Goal: Task Accomplishment & Management: Understand process/instructions

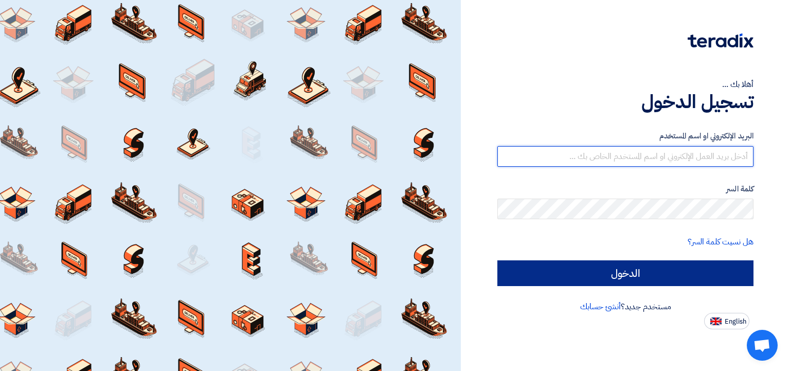
type input "[EMAIL_ADDRESS][DOMAIN_NAME]"
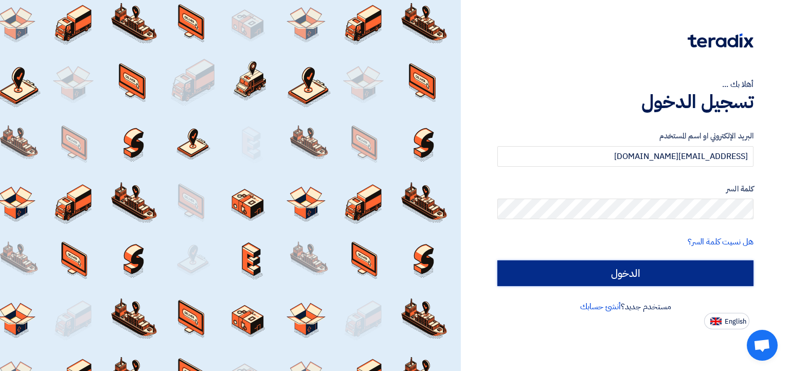
click at [621, 280] on input "الدخول" at bounding box center [625, 273] width 256 height 26
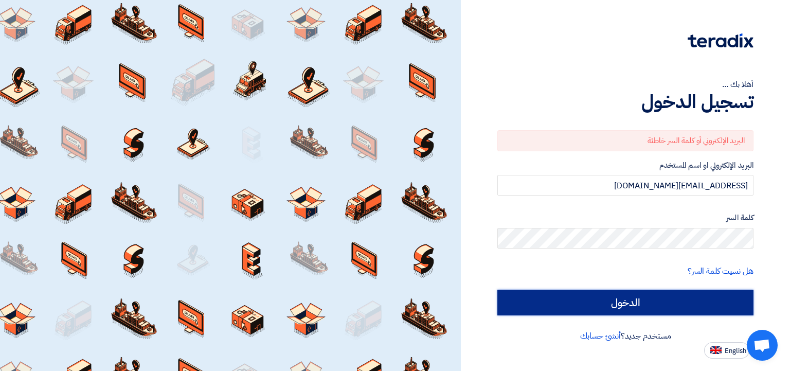
click at [548, 309] on input "الدخول" at bounding box center [625, 303] width 256 height 26
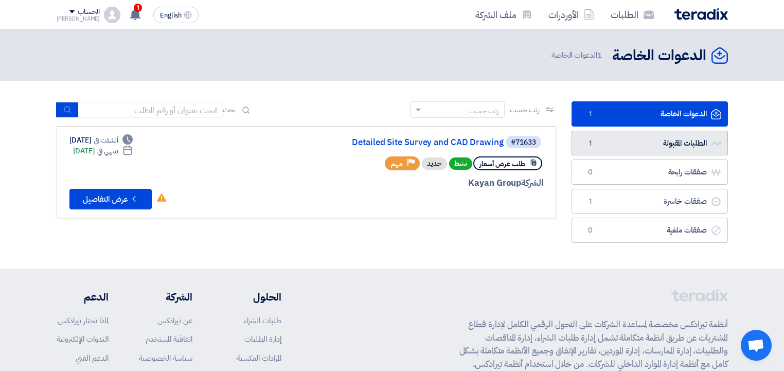
click at [619, 147] on link "الطلبات المقبولة الطلبات المقبولة 1" at bounding box center [650, 143] width 156 height 25
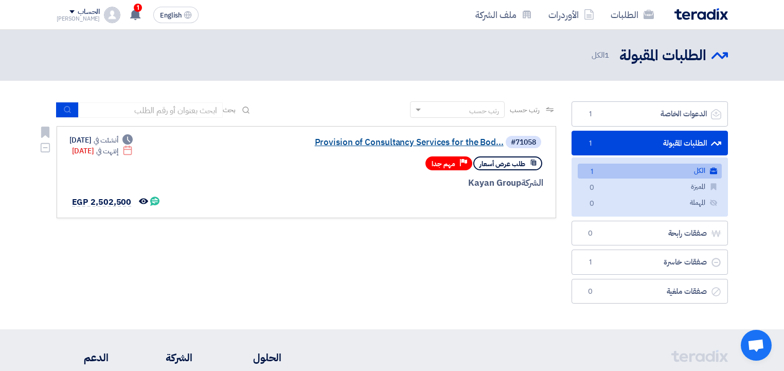
click at [340, 146] on link "Provision of Consultancy Services for the Bod..." at bounding box center [401, 142] width 206 height 9
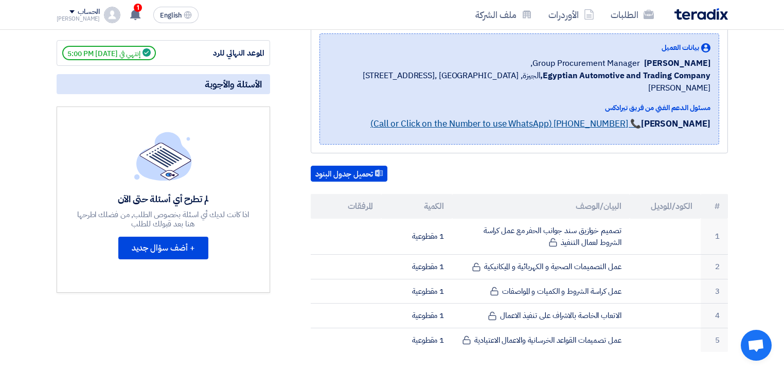
scroll to position [2, 0]
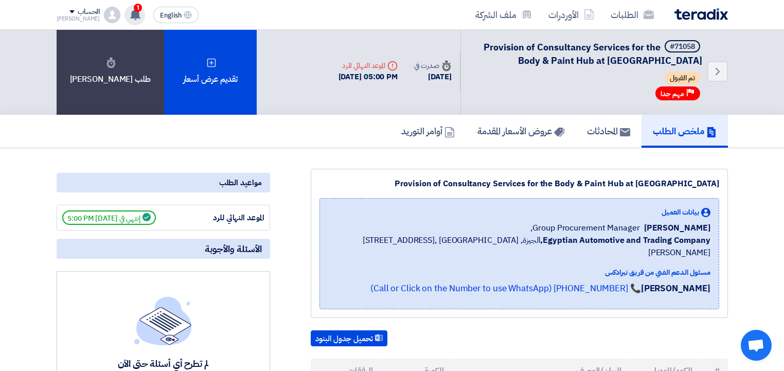
click at [130, 12] on use at bounding box center [135, 14] width 10 height 11
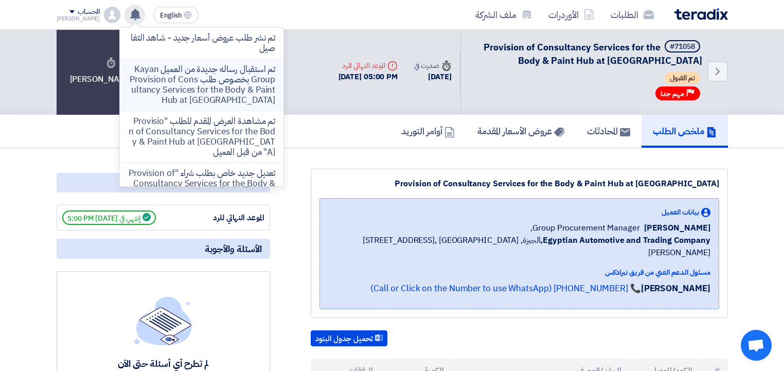
click at [245, 79] on p "تم استقبال رساله جديدة من العميل Kayan Group بخصوص طلب Provision of Consultancy…" at bounding box center [201, 84] width 147 height 41
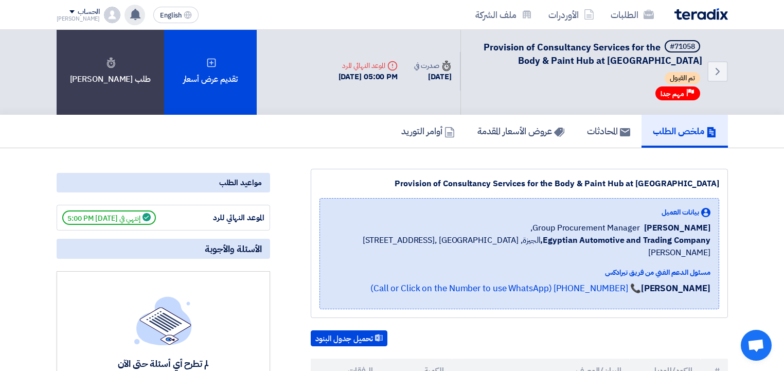
click at [130, 12] on use at bounding box center [135, 14] width 10 height 11
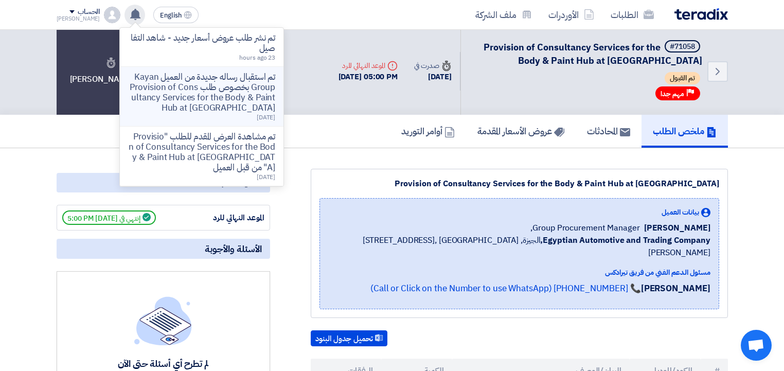
click at [159, 88] on p "تم استقبال رساله جديدة من العميل Kayan Group بخصوص طلب Provision of Consultancy…" at bounding box center [201, 92] width 147 height 41
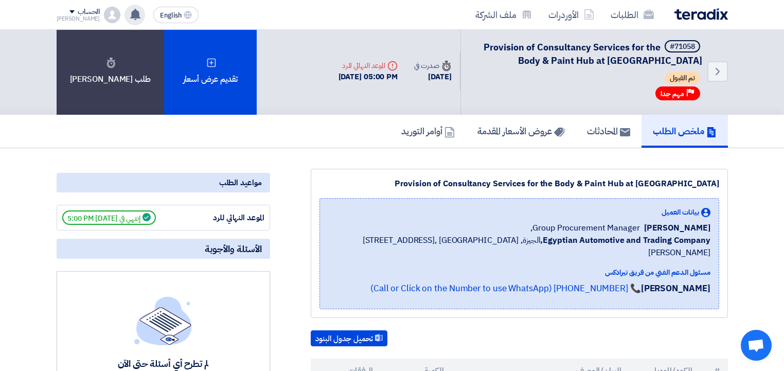
click at [130, 10] on icon at bounding box center [135, 14] width 11 height 11
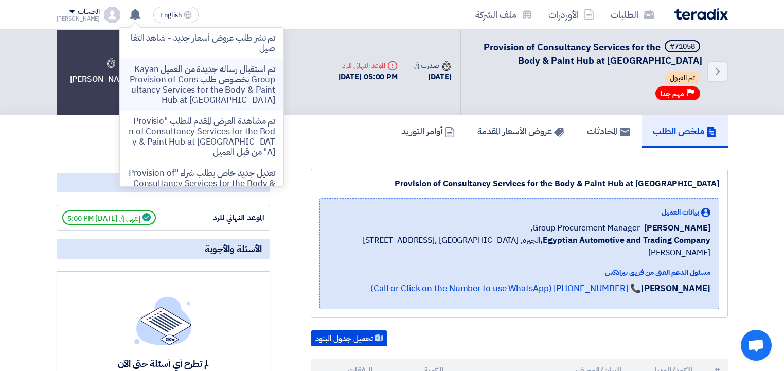
click at [182, 81] on p "تم استقبال رساله جديدة من العميل Kayan Group بخصوص طلب Provision of Consultancy…" at bounding box center [201, 84] width 147 height 41
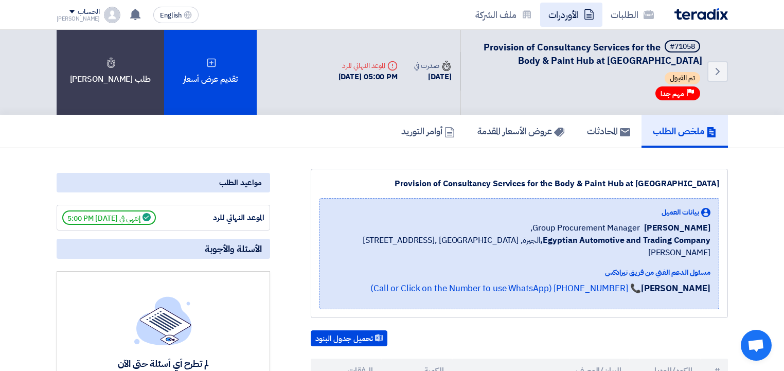
click at [570, 17] on link "الأوردرات" at bounding box center [571, 15] width 62 height 24
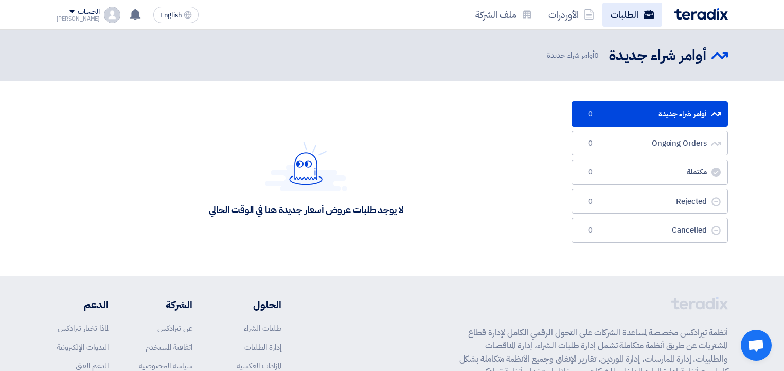
click at [624, 11] on link "الطلبات" at bounding box center [632, 15] width 60 height 24
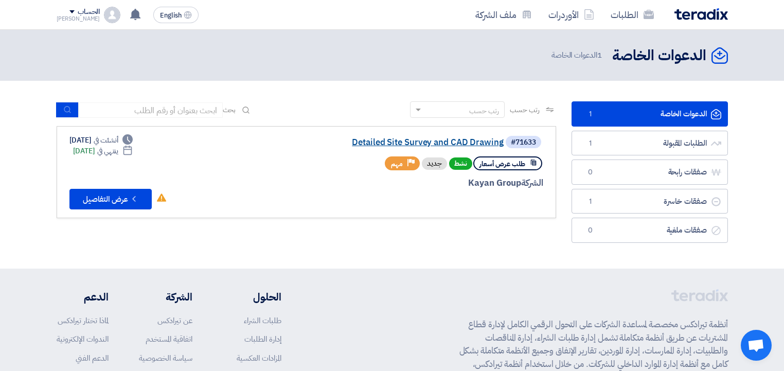
click at [425, 145] on link "Detailed Site Survey and CAD Drawing" at bounding box center [401, 142] width 206 height 9
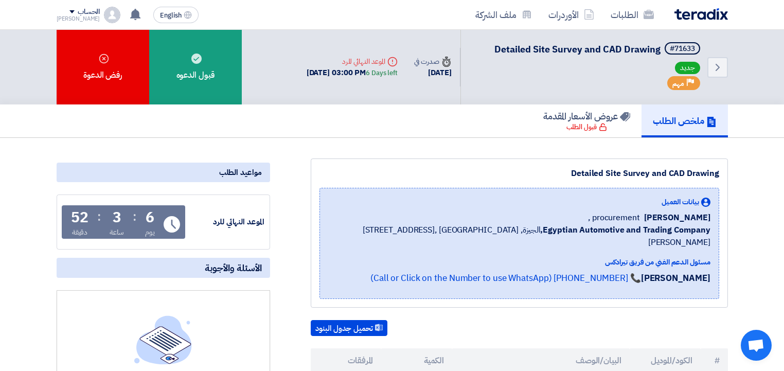
scroll to position [165, 0]
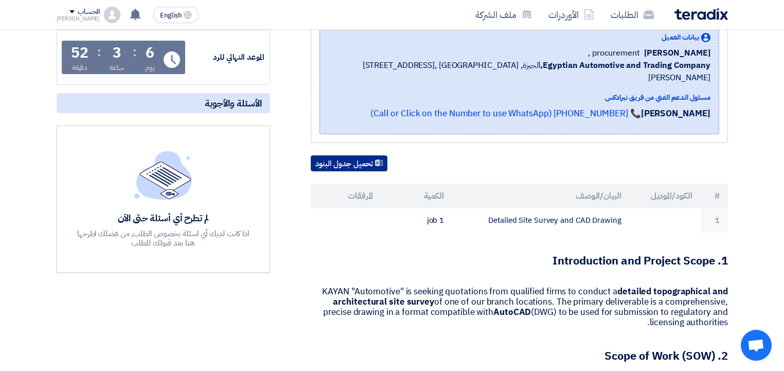
click at [356, 155] on button "تحميل جدول البنود" at bounding box center [349, 163] width 77 height 16
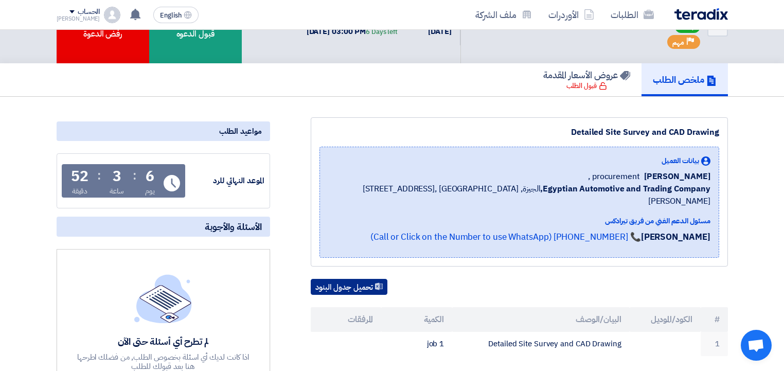
scroll to position [0, 0]
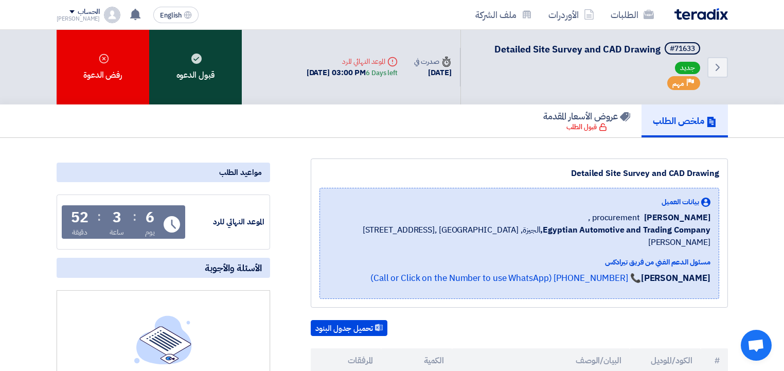
click at [203, 73] on div "قبول الدعوه" at bounding box center [195, 67] width 93 height 75
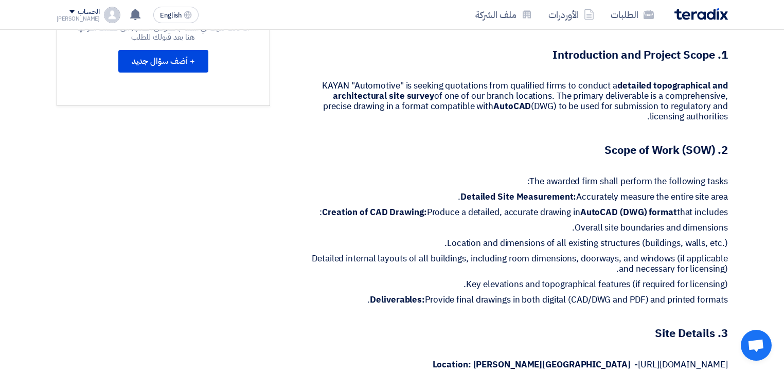
scroll to position [329, 0]
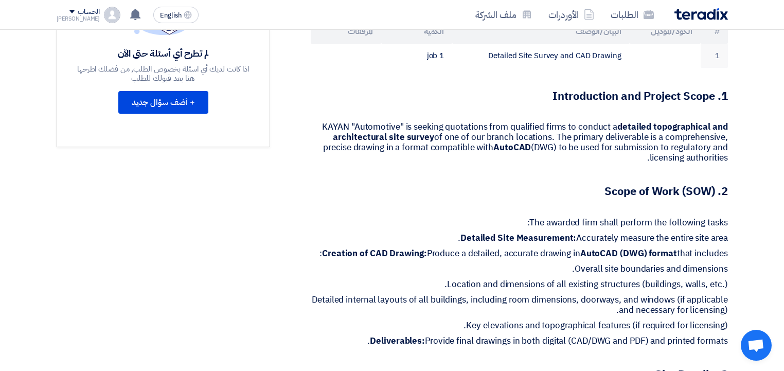
click at [705, 87] on strong "1. Introduction and Project Scope" at bounding box center [640, 95] width 175 height 17
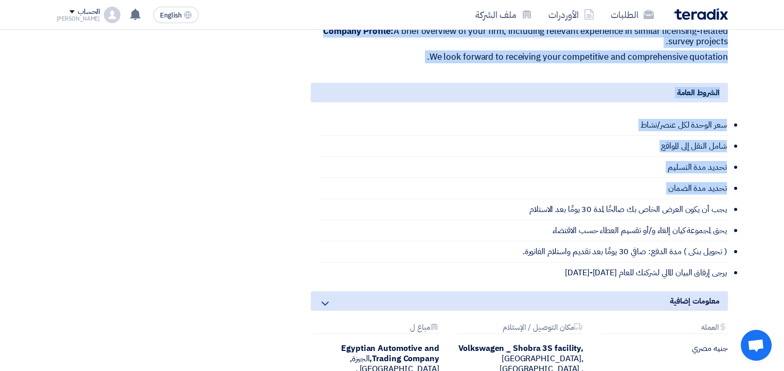
scroll to position [1070, 0]
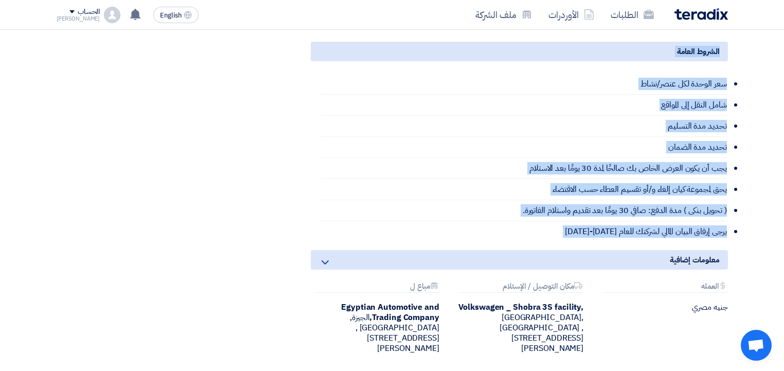
drag, startPoint x: 705, startPoint y: 78, endPoint x: 708, endPoint y: 217, distance: 138.9
copy div "1. Introduction and Project Scope KAYAN "Automotive" is seeking quotations from…"
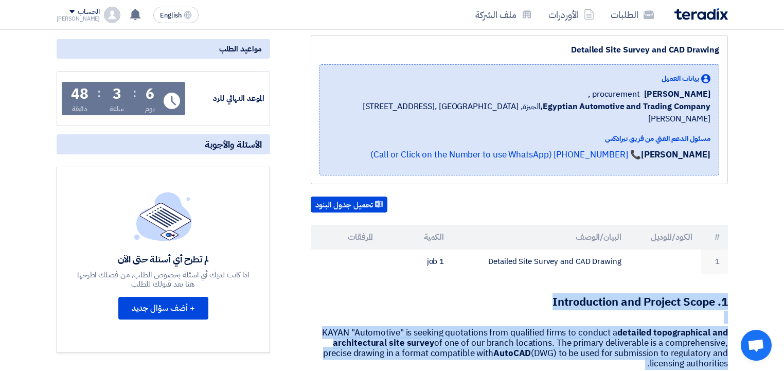
scroll to position [0, 0]
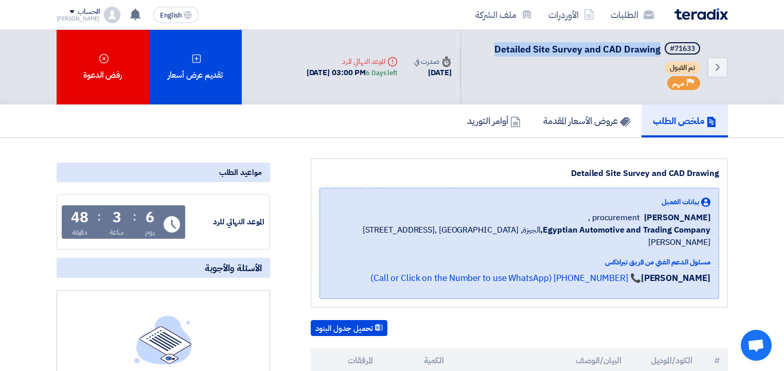
drag, startPoint x: 507, startPoint y: 47, endPoint x: 657, endPoint y: 42, distance: 150.8
click at [657, 42] on span "Detailed Site Survey and CAD Drawing" at bounding box center [577, 49] width 166 height 14
copy span "Detailed Site Survey and CAD Drawing"
click at [179, 119] on div "ملخص الطلب عروض الأسعار المقدمة أوامر التوريد" at bounding box center [392, 120] width 671 height 33
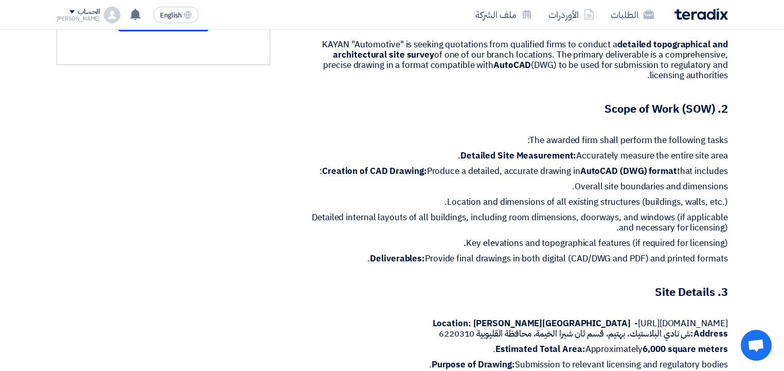
scroll to position [535, 0]
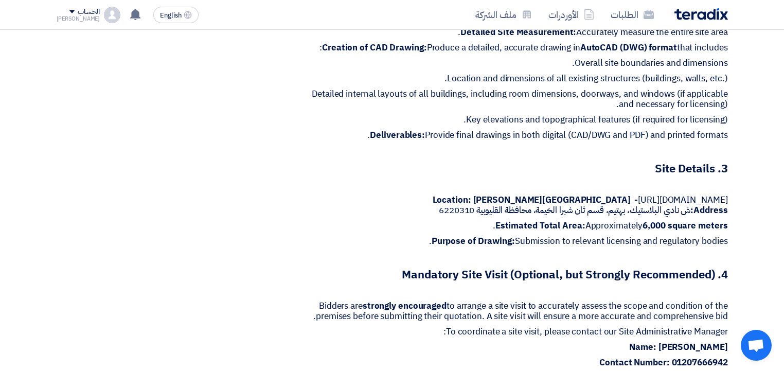
click at [553, 286] on p at bounding box center [519, 291] width 417 height 10
click at [559, 301] on p "Bidders are strongly encouraged to arrange a site visit to accurately assess th…" at bounding box center [519, 311] width 417 height 21
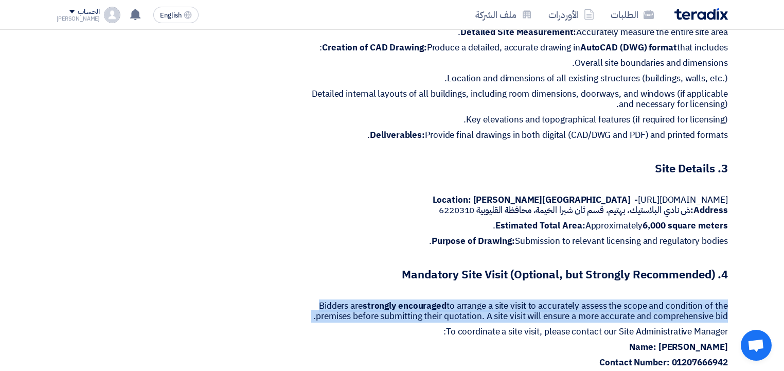
click at [559, 301] on p "Bidders are strongly encouraged to arrange a site visit to accurately assess th…" at bounding box center [519, 311] width 417 height 21
